Goal: Task Accomplishment & Management: Manage account settings

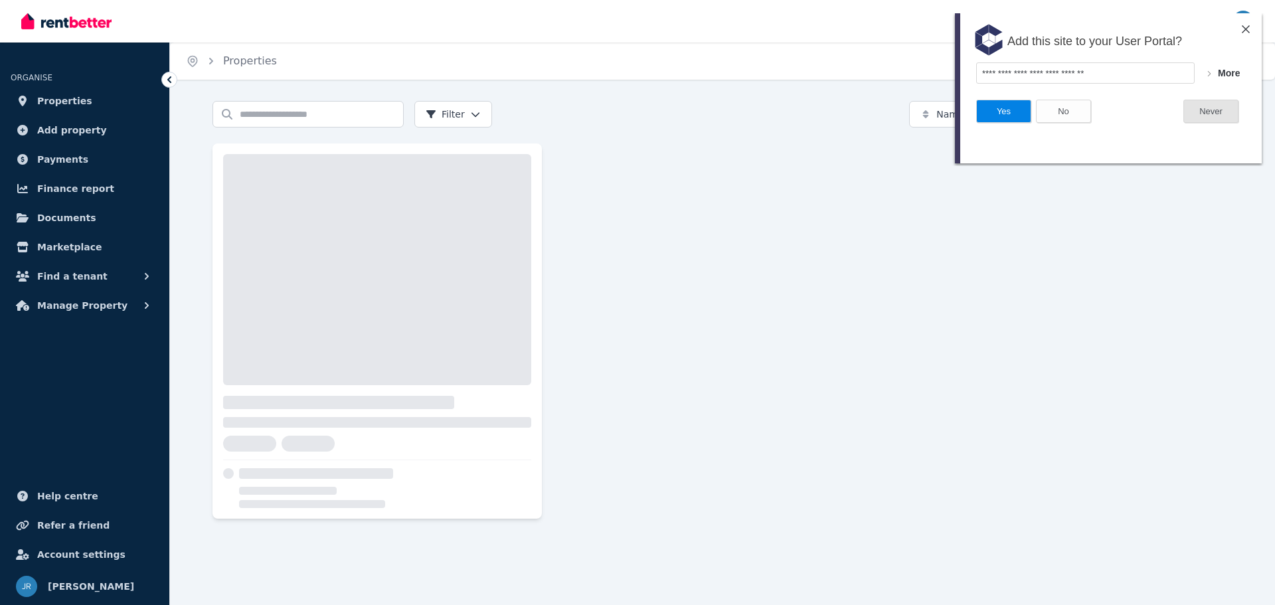
click at [1209, 115] on button "Never" at bounding box center [1210, 111] width 55 height 23
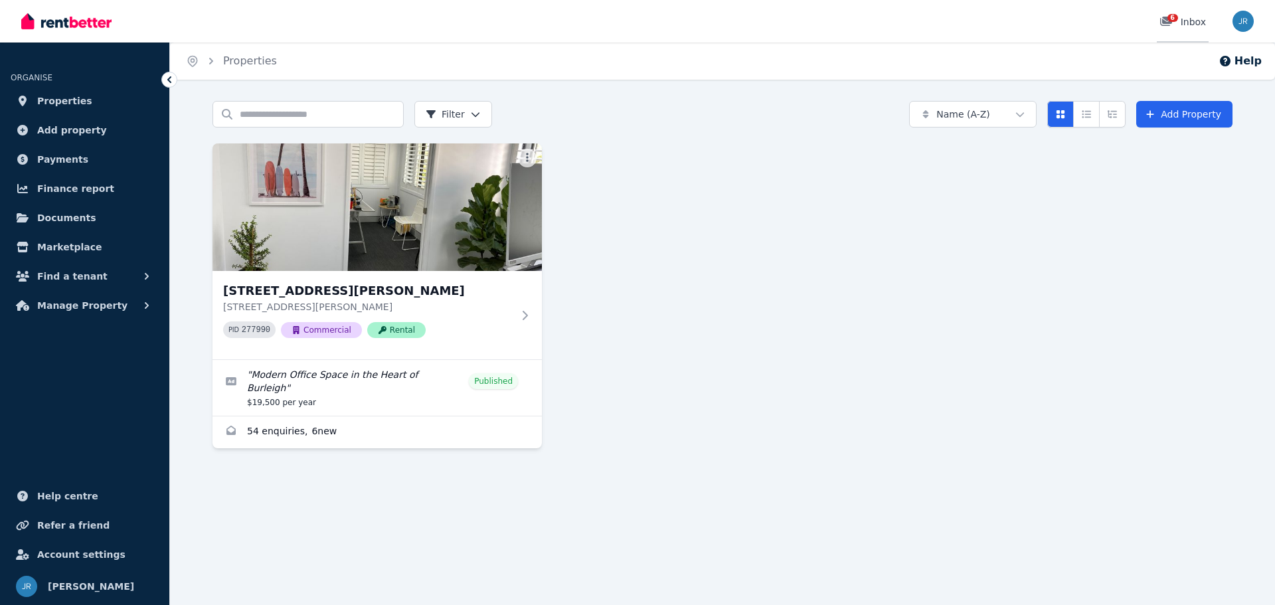
click at [1173, 10] on link "6 Inbox" at bounding box center [1183, 21] width 52 height 42
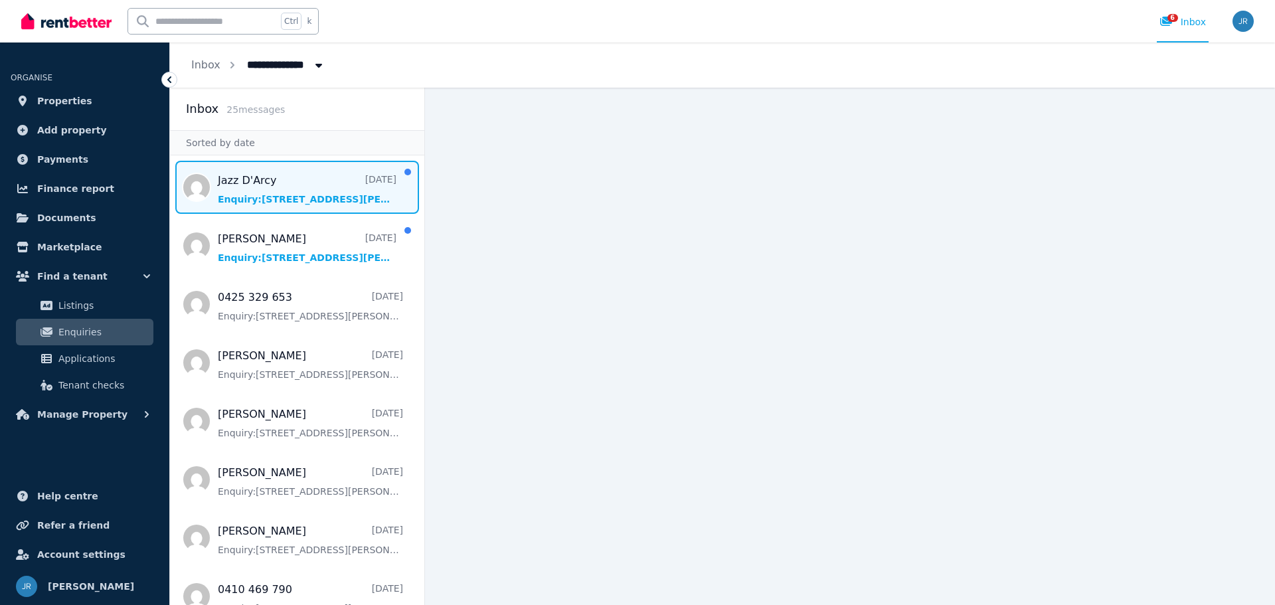
click at [309, 203] on span "Message list" at bounding box center [297, 187] width 254 height 53
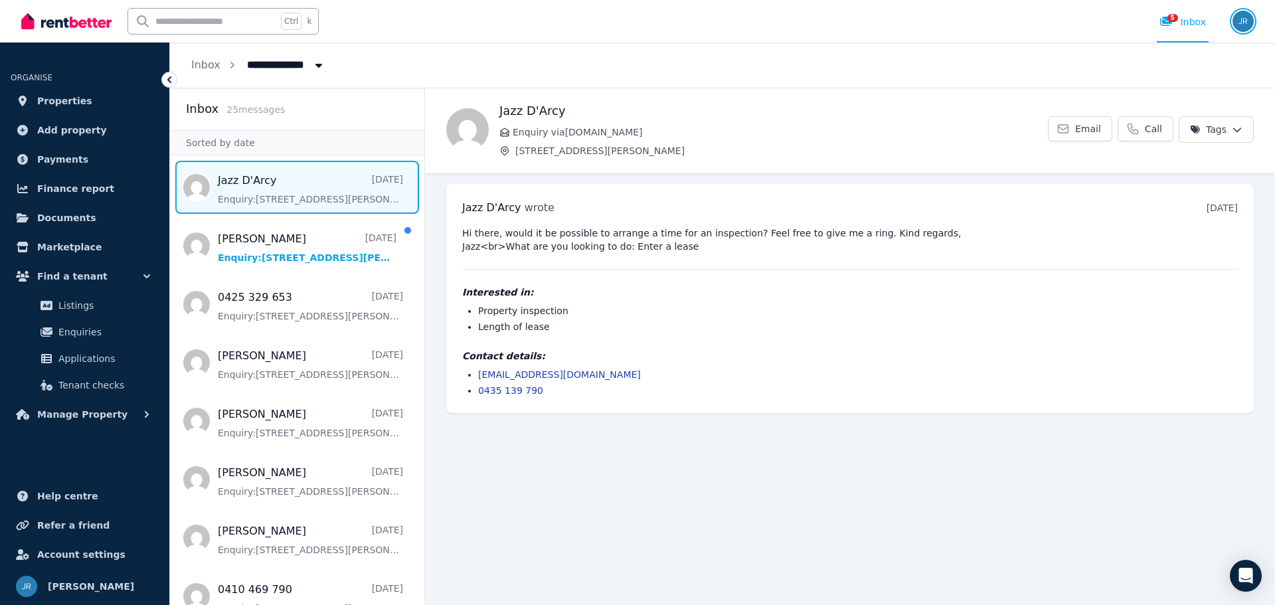
click at [1236, 23] on img "button" at bounding box center [1242, 21] width 21 height 21
click at [1161, 92] on link "Billing" at bounding box center [1161, 98] width 71 height 24
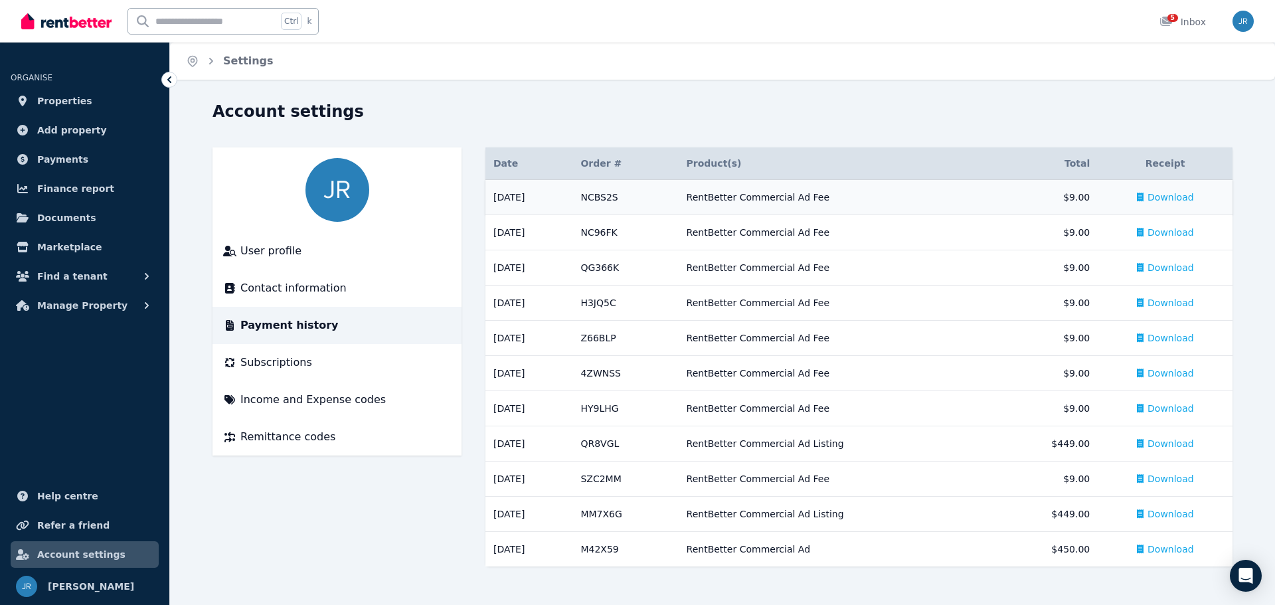
click at [1160, 195] on span "Download" at bounding box center [1170, 197] width 46 height 13
click at [976, 17] on div "Ctrl k 5 Inbox" at bounding box center [614, 21] width 1187 height 42
